Goal: Transaction & Acquisition: Obtain resource

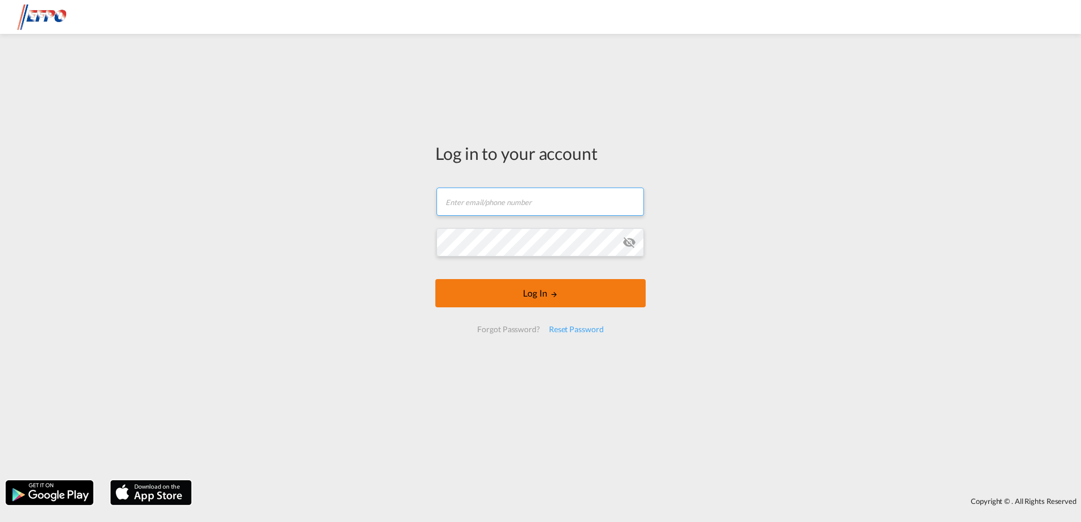
type input "[EMAIL_ADDRESS][DOMAIN_NAME]"
click at [536, 298] on button "Log In" at bounding box center [540, 293] width 210 height 28
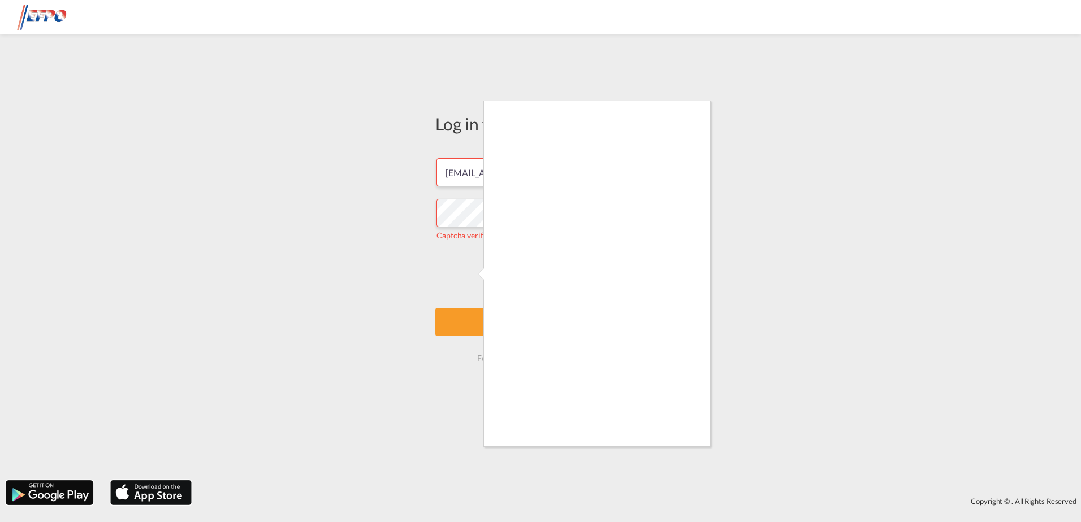
click at [377, 196] on div at bounding box center [540, 261] width 1081 height 522
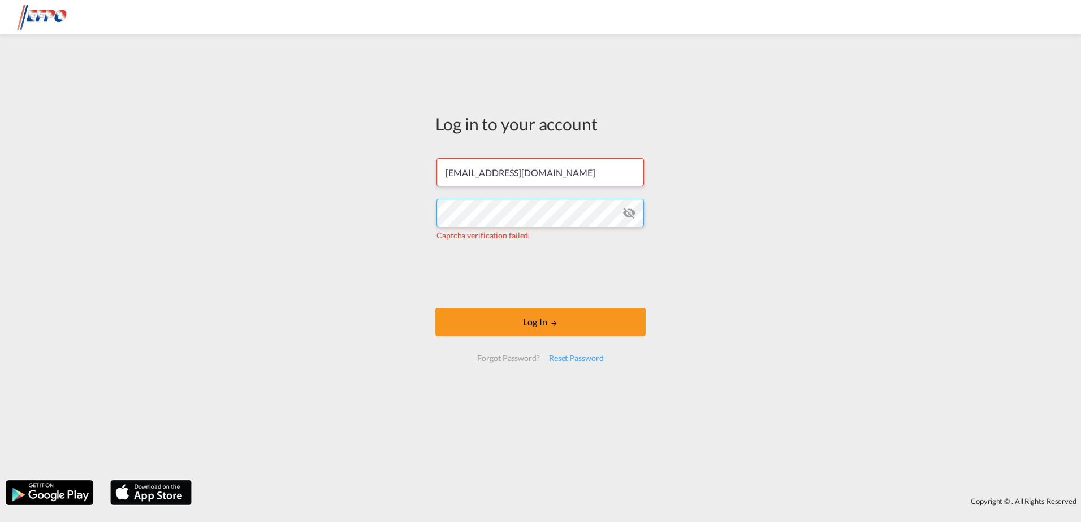
click at [376, 235] on div "Log in to your account [EMAIL_ADDRESS][DOMAIN_NAME] Captcha verification failed…" at bounding box center [540, 257] width 1081 height 435
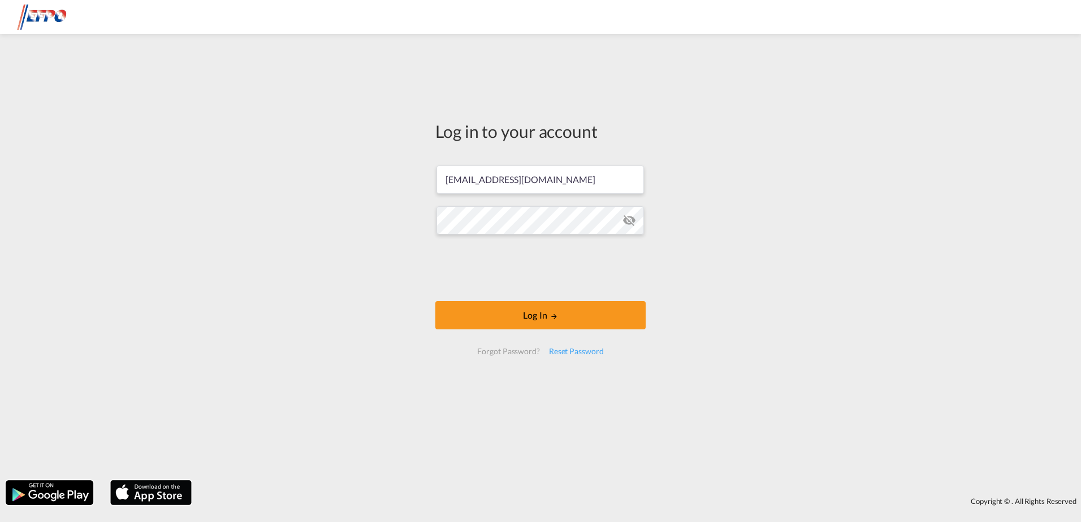
click at [390, 274] on div "Log in to your account [EMAIL_ADDRESS][DOMAIN_NAME] Log In Forgot Password? Res…" at bounding box center [540, 257] width 1081 height 435
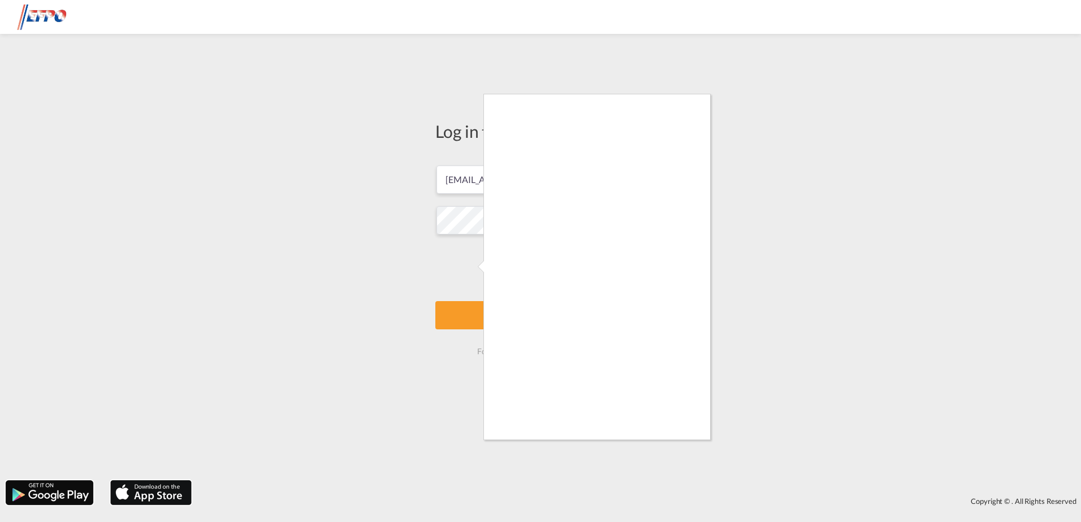
click at [474, 266] on div at bounding box center [540, 261] width 1081 height 522
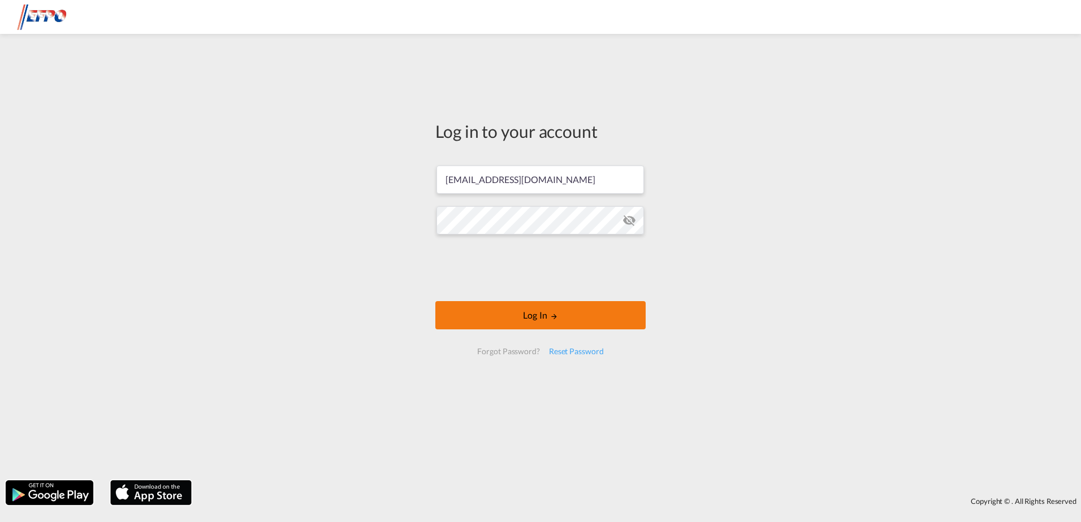
click at [552, 319] on md-icon "LOGIN" at bounding box center [554, 317] width 8 height 8
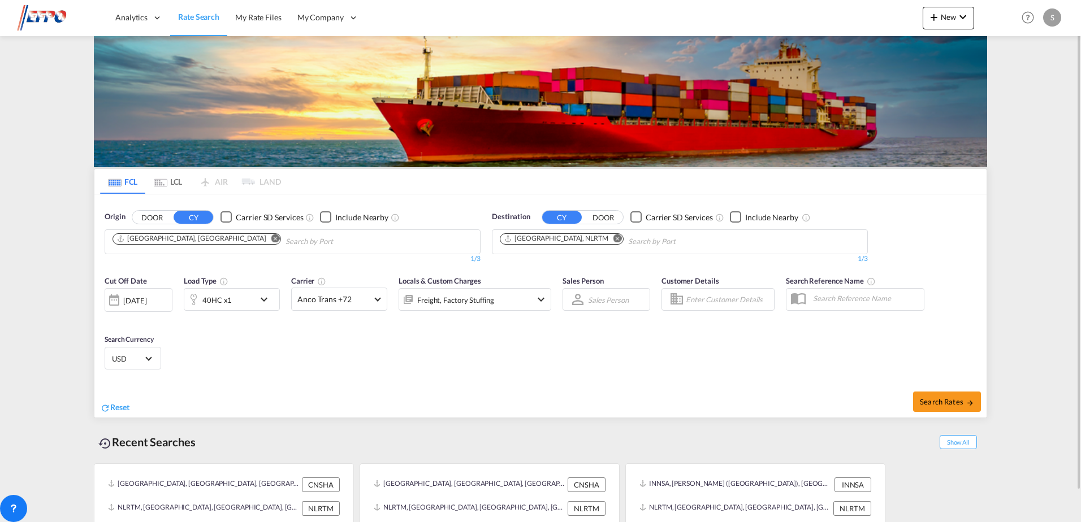
click at [271, 240] on md-icon "Remove" at bounding box center [275, 238] width 8 height 8
click at [182, 243] on input "Chips input." at bounding box center [166, 242] width 107 height 18
type input "nhava sheva"
click at [155, 273] on div "[PERSON_NAME] ( [PERSON_NAME] ) [GEOGRAPHIC_DATA] INNSA" at bounding box center [200, 271] width 215 height 41
click at [935, 402] on span "Search Rates" at bounding box center [947, 401] width 54 height 9
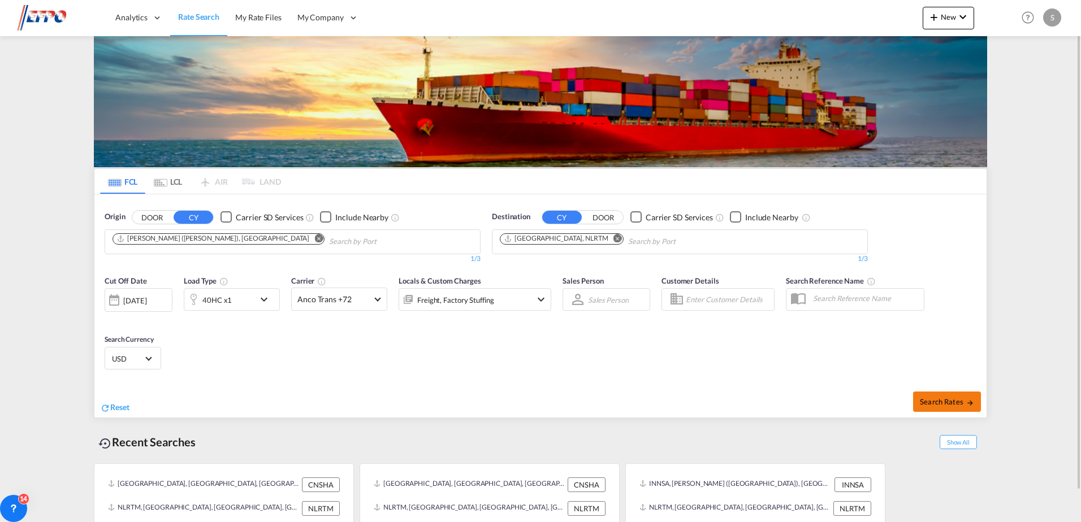
type input "INNSA to NLRTM / [DATE]"
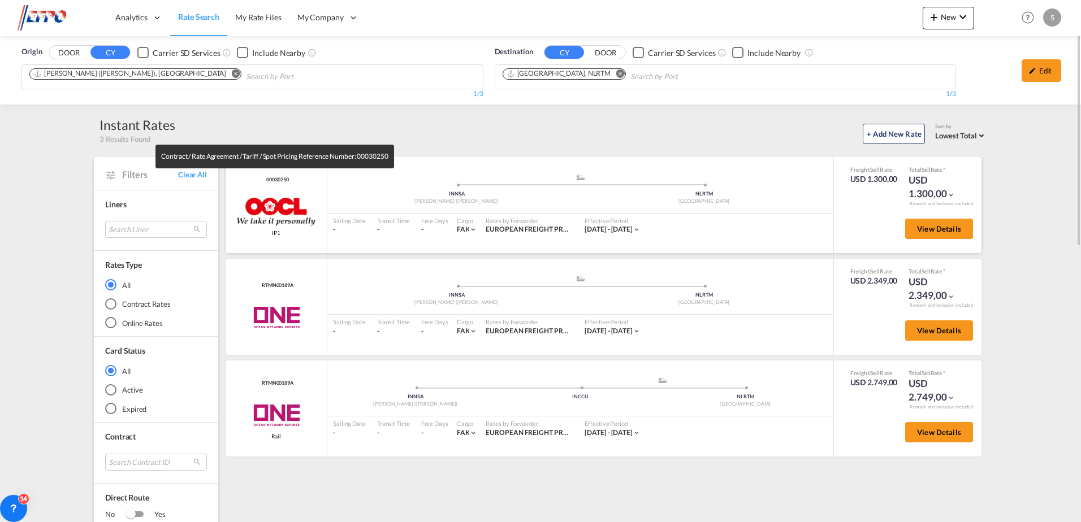
click at [270, 182] on span "00030250" at bounding box center [275, 179] width 25 height 7
click at [271, 180] on span "00030250" at bounding box center [275, 179] width 25 height 7
copy span "00030250"
